Goal: Use online tool/utility

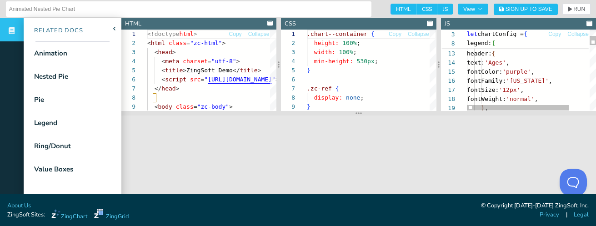
scroll to position [27, 60]
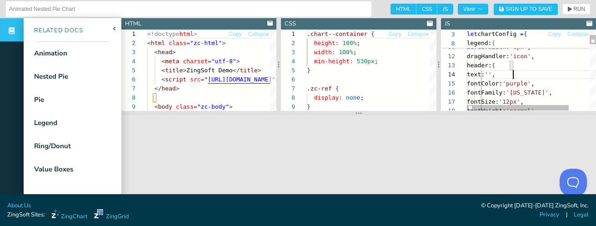
scroll to position [27, 46]
type textarea "borderWidth: '1px', dragHandler: 'icon', header: { text: '', fontColor: 'purple…"
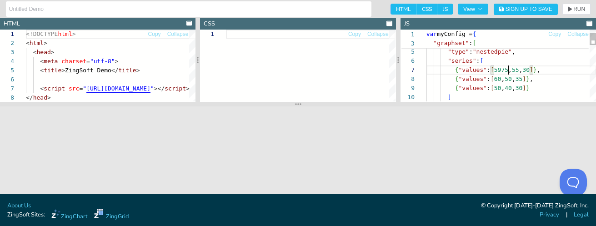
scroll to position [64, 29]
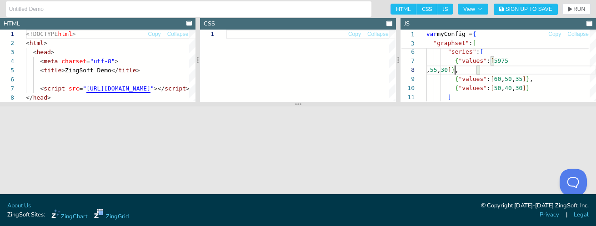
type textarea "var myConfig = { "layout":"1x3", "graphset":[ { "type":"nestedpie", "series": […"
